Goal: Task Accomplishment & Management: Manage account settings

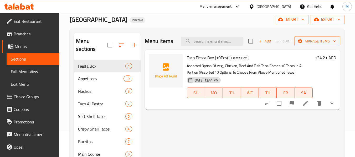
scroll to position [74, 0]
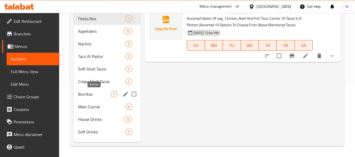
click at [95, 94] on span "Burritos" at bounding box center [94, 94] width 33 height 6
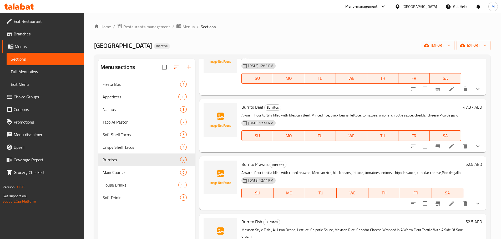
scroll to position [105, 0]
click at [135, 157] on span "Burritos" at bounding box center [133, 160] width 63 height 6
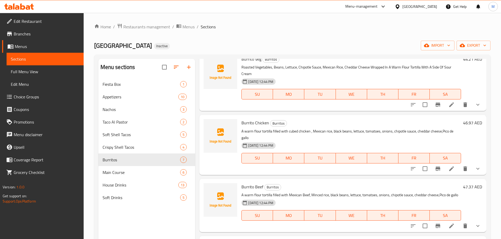
scroll to position [0, 0]
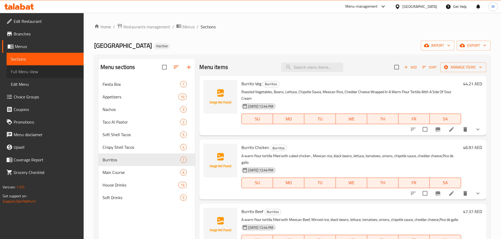
click at [60, 74] on span "Full Menu View" at bounding box center [45, 72] width 69 height 6
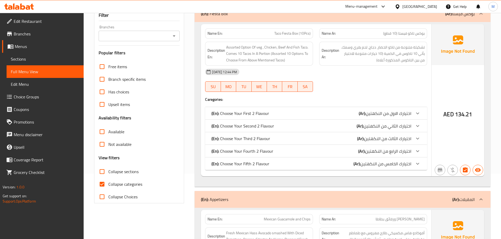
scroll to position [105, 0]
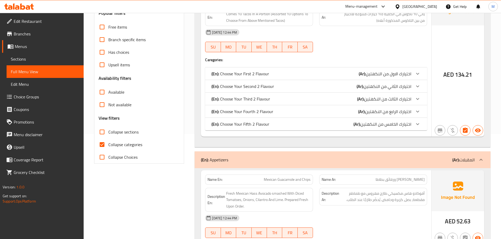
click at [133, 146] on span "Collapse categories" at bounding box center [125, 145] width 34 height 6
click at [108, 146] on input "Collapse categories" at bounding box center [102, 144] width 13 height 13
checkbox input "false"
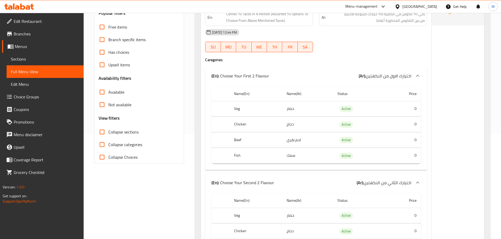
click at [130, 134] on span "Collapse sections" at bounding box center [123, 132] width 30 height 6
click at [108, 134] on input "Collapse sections" at bounding box center [102, 132] width 13 height 13
checkbox input "true"
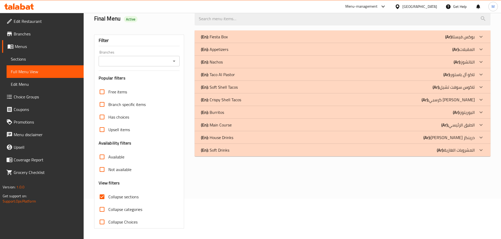
scroll to position [40, 0]
click at [256, 148] on div "(En): Soft Drinks (Ar): المشروبات الغازية" at bounding box center [338, 150] width 274 height 6
click at [256, 135] on div "(En): House Drinks (Ar): هاوس درينكز" at bounding box center [338, 138] width 274 height 6
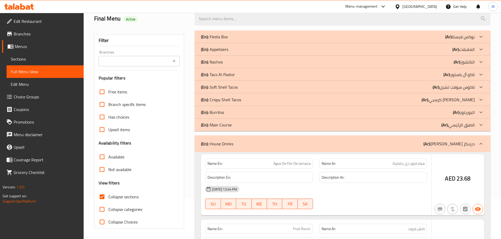
click at [256, 129] on div "(En): Main Course (Ar): الطبق الرئيسي" at bounding box center [342, 125] width 296 height 13
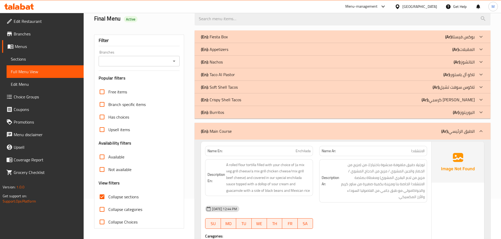
click at [255, 116] on div "(En): Burritos (Ar): البوريتوز" at bounding box center [342, 112] width 296 height 13
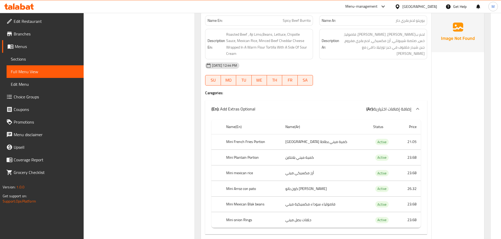
scroll to position [2613, 0]
click at [300, 21] on span "Spicy Beef Burrito" at bounding box center [296, 20] width 28 height 6
copy span "Spicy Beef Burrito"
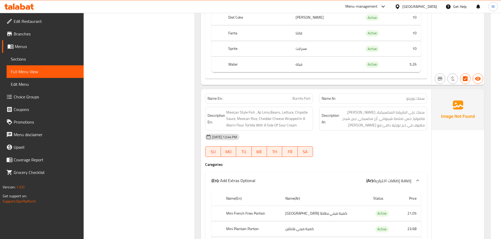
scroll to position [2035, 0]
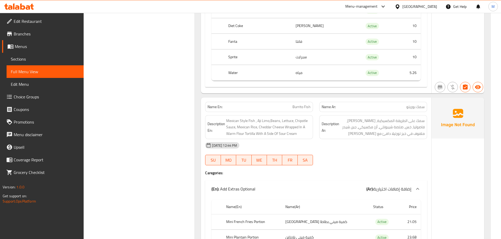
click at [359, 106] on span "سمك بوريتو" at bounding box center [415, 107] width 18 height 6
copy span "سمك بوريتو"
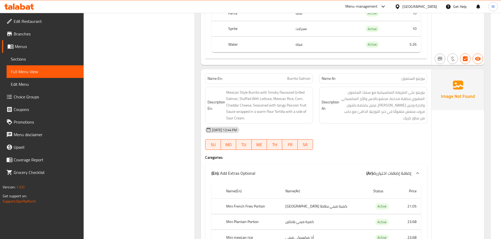
scroll to position [3060, 0]
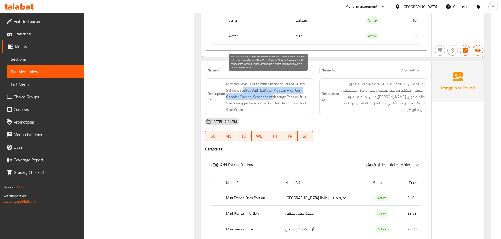
drag, startPoint x: 243, startPoint y: 87, endPoint x: 273, endPoint y: 90, distance: 29.6
click at [273, 90] on span "Mexican Style Burrito with Smoky flavoured Grilled Salmon, Stuffed With Lettuce…" at bounding box center [268, 97] width 84 height 32
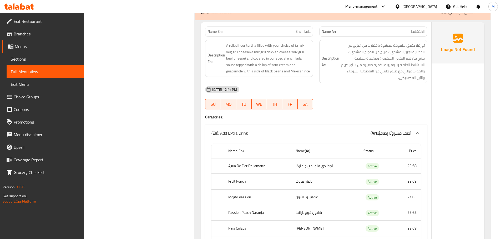
scroll to position [3585, 0]
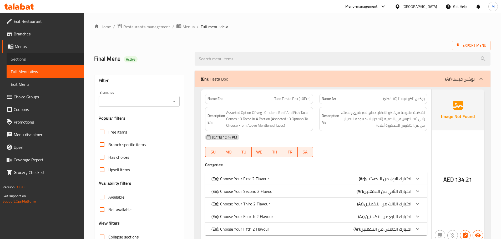
click at [31, 57] on span "Sections" at bounding box center [45, 59] width 69 height 6
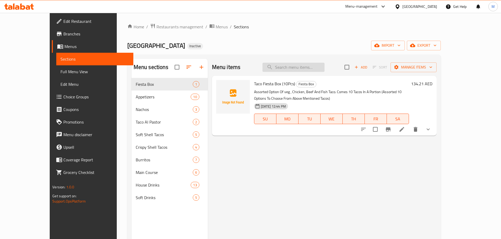
click at [312, 71] on input "search" at bounding box center [293, 67] width 62 height 9
paste input "Spicy Beef Burrito"
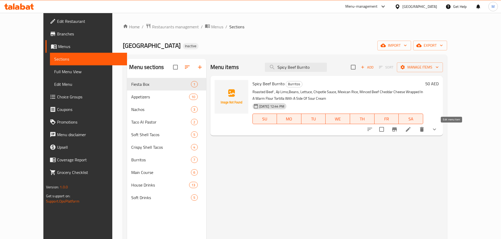
type input "Spicy Beef Burrito"
click at [410, 129] on icon at bounding box center [407, 129] width 5 height 5
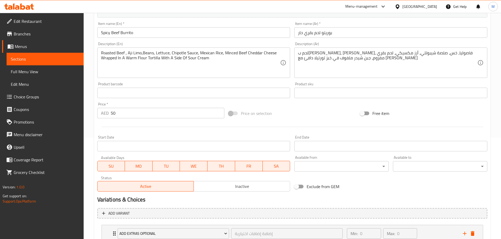
scroll to position [105, 0]
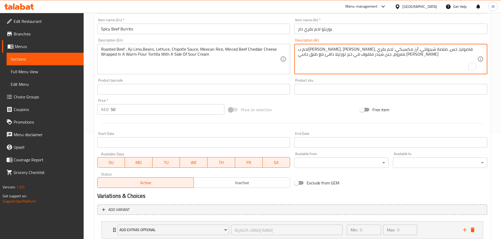
type textarea "لحم بقري مشوي، أجي ليمو، فاصوليا، خس، صلصة شيبوتلي، أرز مكسيكي، لحم بقري مفروم،…"
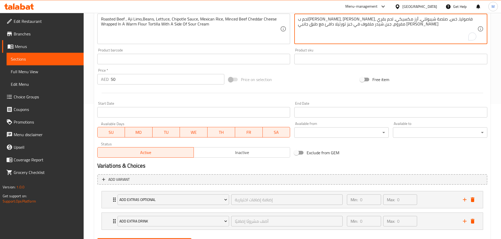
scroll to position [162, 0]
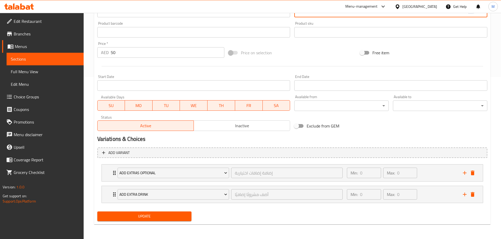
click at [162, 219] on span "Update" at bounding box center [144, 216] width 86 height 7
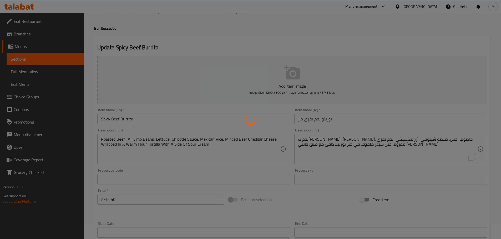
scroll to position [0, 0]
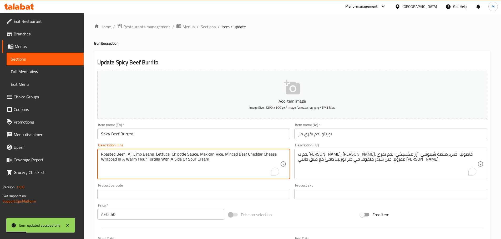
drag, startPoint x: 161, startPoint y: 160, endPoint x: 208, endPoint y: 160, distance: 46.5
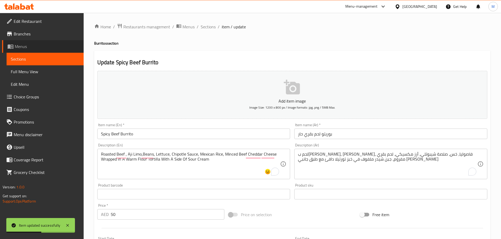
click at [39, 47] on span "Menus" at bounding box center [47, 46] width 65 height 6
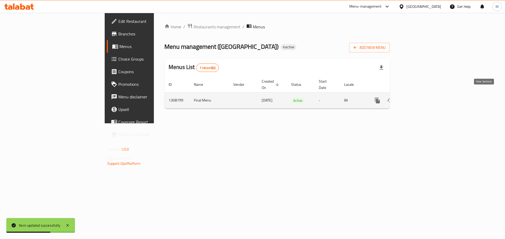
click at [418, 97] on icon "enhanced table" at bounding box center [415, 100] width 6 height 6
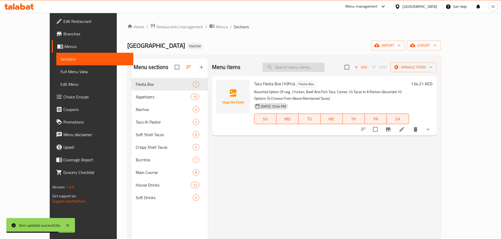
click at [307, 64] on input "search" at bounding box center [293, 67] width 62 height 9
paste input "With A Side Of Sour Cream"
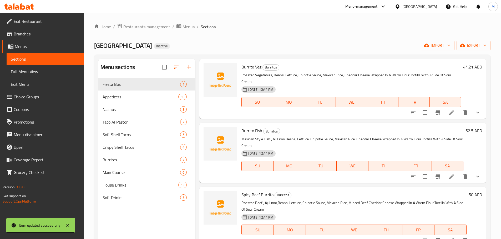
scroll to position [26, 0]
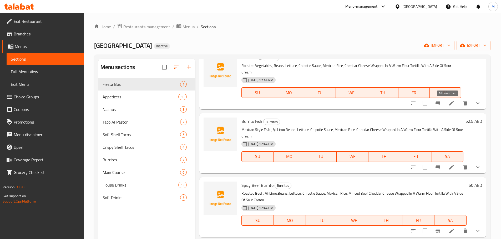
type input "With A Side Of Sour Cream"
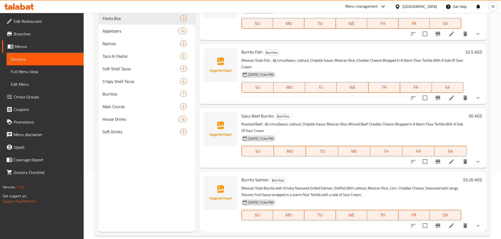
scroll to position [74, 0]
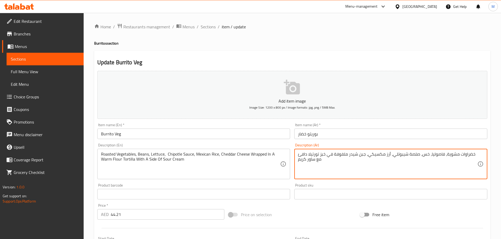
click at [320, 159] on textarea "خضراوات مشوية، فاصوليا، خس، صلصة شيبوتلي، أرز مكسيكي، جبن شيدر ملفوفة في خبز تو…" at bounding box center [387, 164] width 179 height 25
paste textarea "بق جانبي"
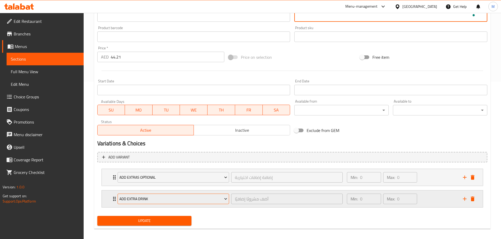
scroll to position [162, 0]
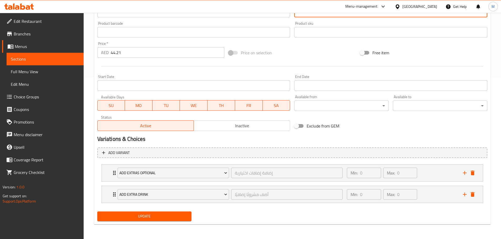
type textarea "خضراوات مشوية، فاصوليا، خس، صلصة شيبوتلي، أرز مكسيكي، جبن شيدر ملفوفة في خبز تو…"
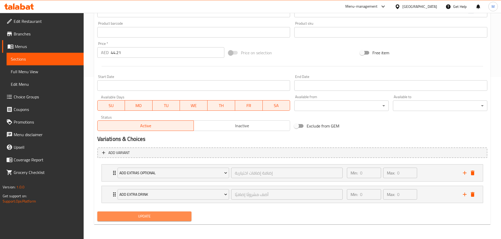
click at [172, 218] on span "Update" at bounding box center [144, 216] width 86 height 7
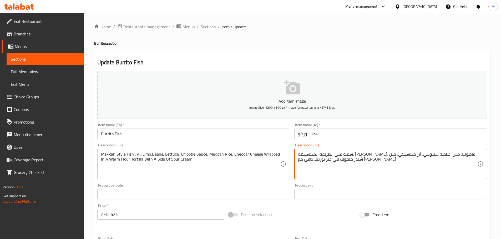
click at [317, 161] on textarea "سمك على الطريقة المكسيكية، أجي ليمو، فاصوليا، خس، صلصة شيبوتلي، أرز مكسيكي، جبن…" at bounding box center [387, 164] width 179 height 25
click at [318, 162] on textarea "سمك على الطريقة المكسيكية، أجي ليمو، فاصوليا، خس، صلصة شيبوتلي، أرز مكسيكي، جبن…" at bounding box center [387, 164] width 179 height 25
paste textarea "بق جانبي"
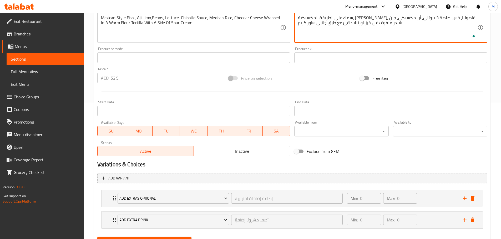
scroll to position [162, 0]
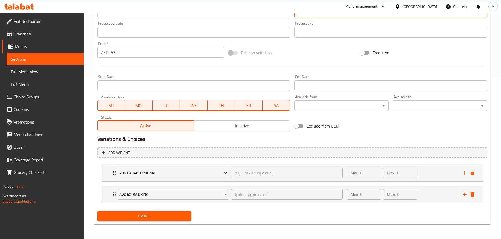
type textarea "سمك على الطريقة المكسيكية، أجي ليمو، فاصوليا، خس، صلصة شيبوتلي، أرز مكسيكي، جبن…"
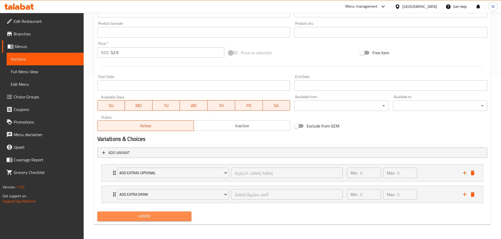
click at [171, 218] on span "Update" at bounding box center [144, 216] width 86 height 7
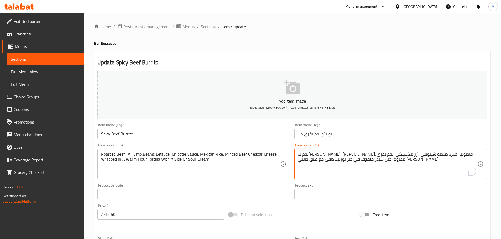
drag, startPoint x: 341, startPoint y: 160, endPoint x: 317, endPoint y: 161, distance: 23.7
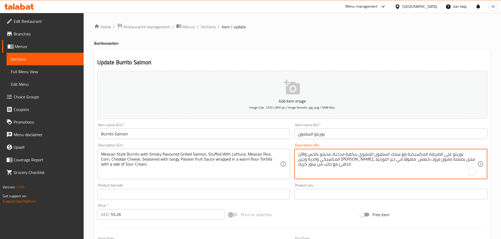
drag, startPoint x: 303, startPoint y: 161, endPoint x: 323, endPoint y: 165, distance: 20.2
paste textarea "بق جانبي"
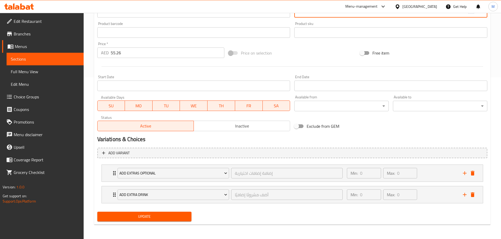
scroll to position [162, 0]
type textarea "بوريتو على الطريقة المكسيكية مع سمك السلمون المشوي بنكهة مدخنة، محشو بالخس والأ…"
click at [173, 214] on span "Update" at bounding box center [144, 216] width 86 height 7
